Goal: Transaction & Acquisition: Book appointment/travel/reservation

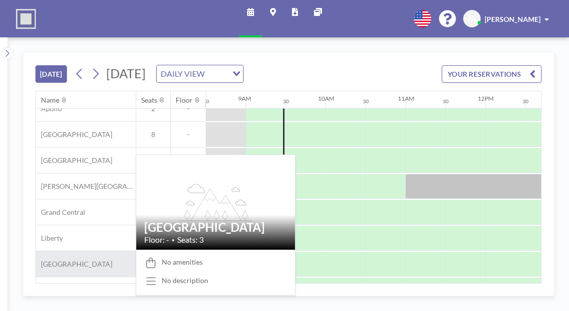
scroll to position [62, 678]
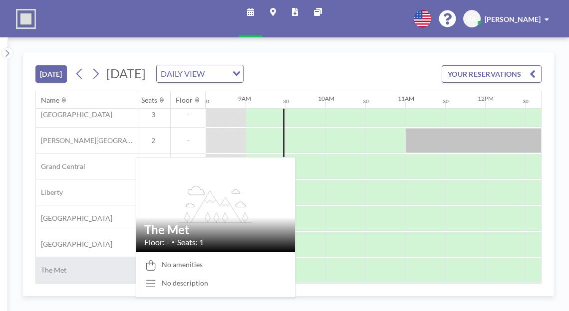
click at [117, 269] on div "The Met" at bounding box center [86, 269] width 100 height 25
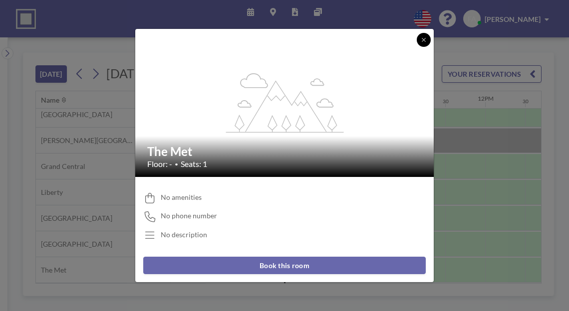
click at [421, 40] on icon at bounding box center [423, 40] width 6 height 6
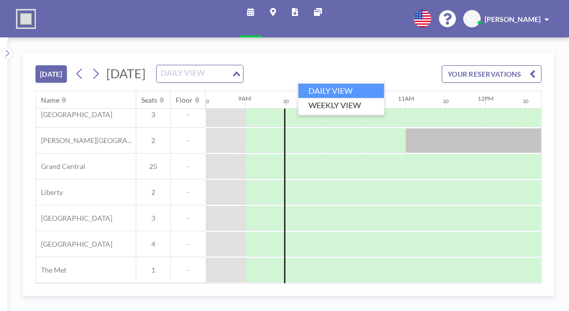
click at [231, 70] on div "DAILY VIEW" at bounding box center [194, 72] width 75 height 15
click at [230, 70] on input "Search for option" at bounding box center [194, 73] width 73 height 13
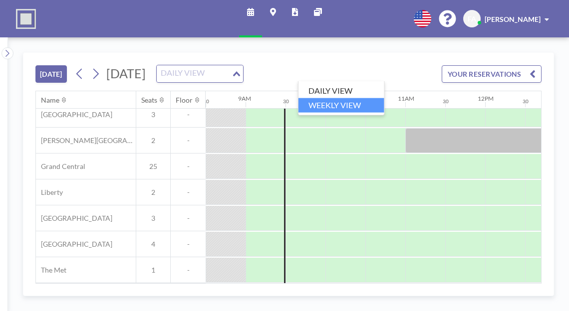
scroll to position [62, 678]
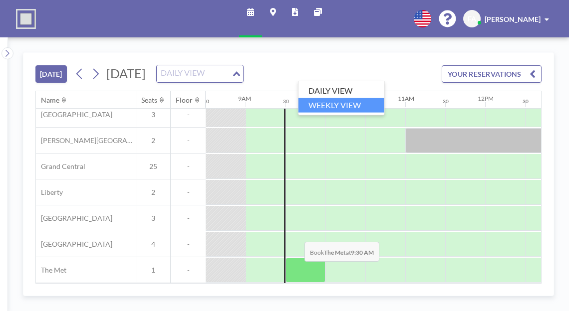
click at [296, 268] on div at bounding box center [305, 270] width 40 height 25
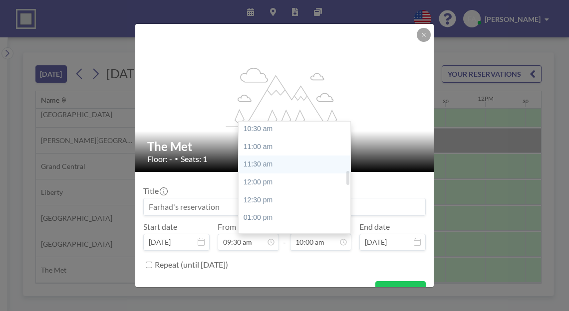
scroll to position [375, 0]
click at [278, 222] on div "01:00 pm" at bounding box center [296, 217] width 117 height 18
type input "01:00 pm"
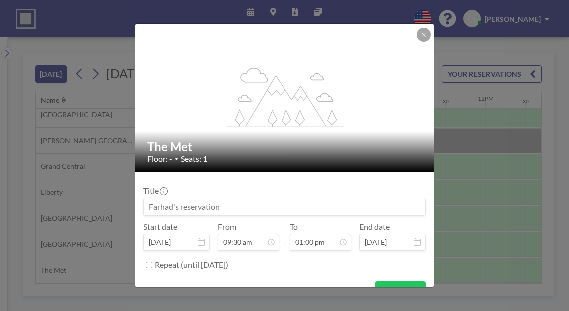
scroll to position [18, 0]
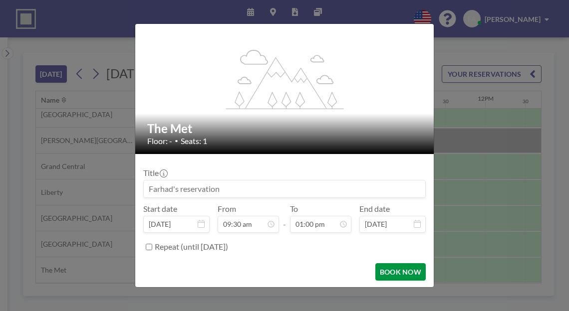
click at [388, 268] on button "BOOK NOW" at bounding box center [400, 271] width 50 height 17
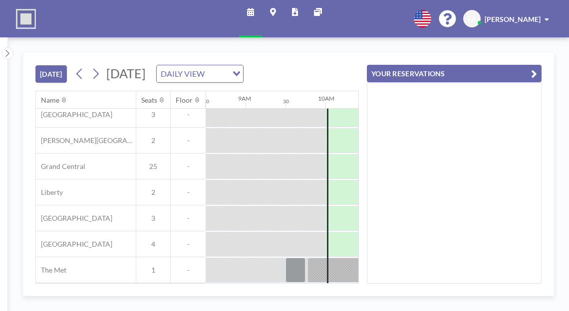
drag, startPoint x: 460, startPoint y: 224, endPoint x: 392, endPoint y: 115, distance: 128.1
click at [460, 224] on div at bounding box center [454, 182] width 175 height 201
